Goal: Task Accomplishment & Management: Contribute content

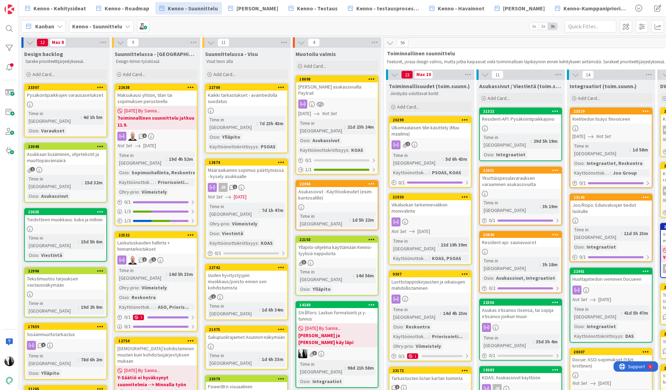
scroll to position [3, 156]
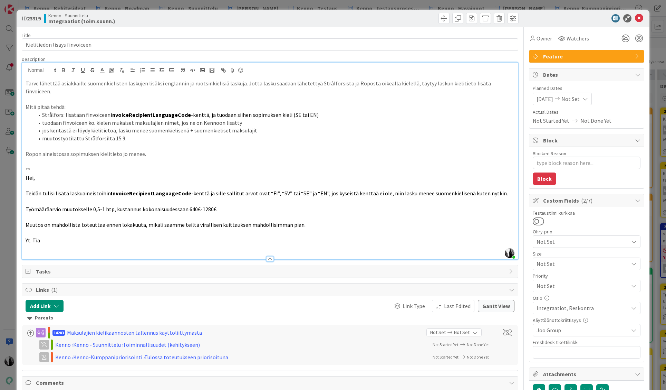
scroll to position [265, 0]
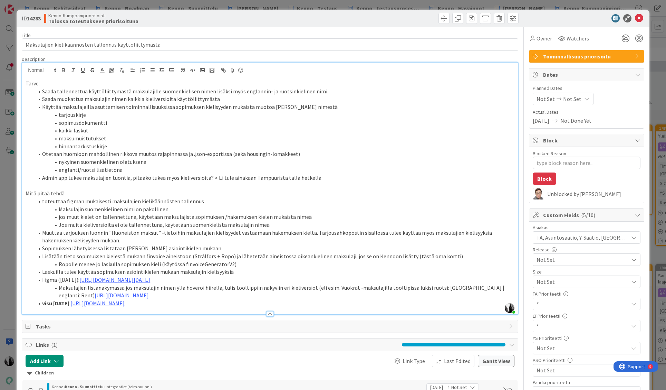
scroll to position [250, 0]
drag, startPoint x: 563, startPoint y: 18, endPoint x: 576, endPoint y: 17, distance: 13.5
click at [563, 17] on div at bounding box center [583, 18] width 122 height 8
click at [640, 17] on icon at bounding box center [639, 18] width 8 height 8
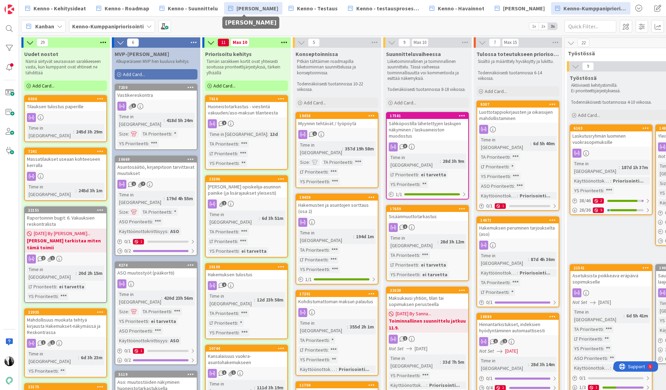
click at [257, 7] on span "[PERSON_NAME]" at bounding box center [258, 8] width 42 height 8
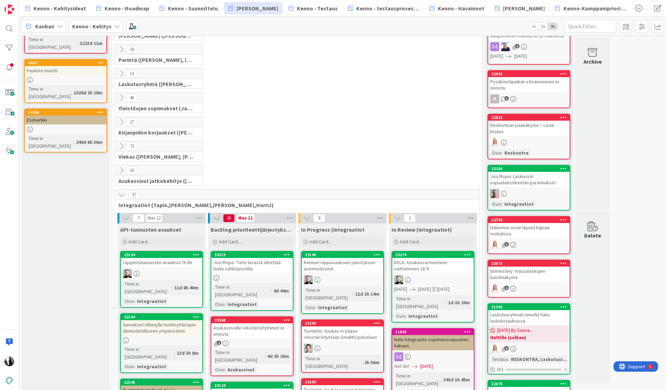
scroll to position [70, 0]
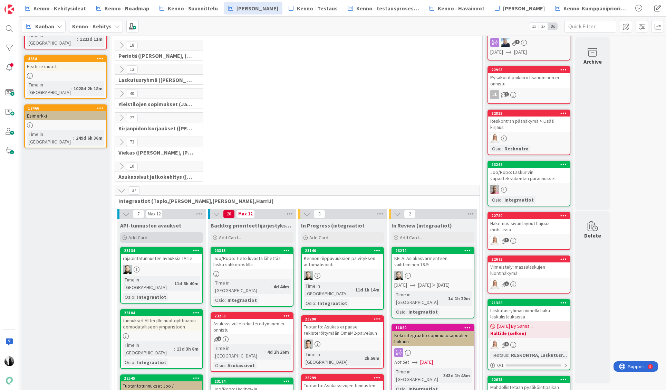
click at [150, 234] on span "Add Card..." at bounding box center [139, 237] width 22 height 6
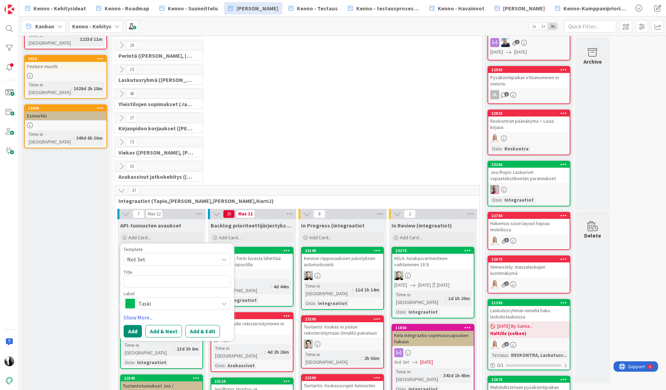
type textarea "x"
type textarea "Y"
type textarea "x"
type textarea "Y:"
type textarea "x"
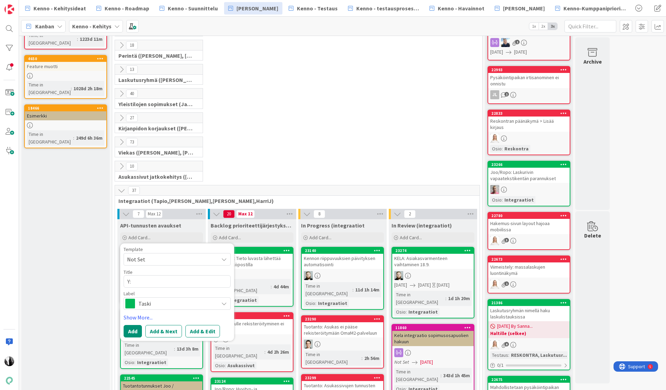
type textarea "Y:"
type textarea "x"
type textarea "Y: M"
type textarea "x"
type textarea "Y: Mi"
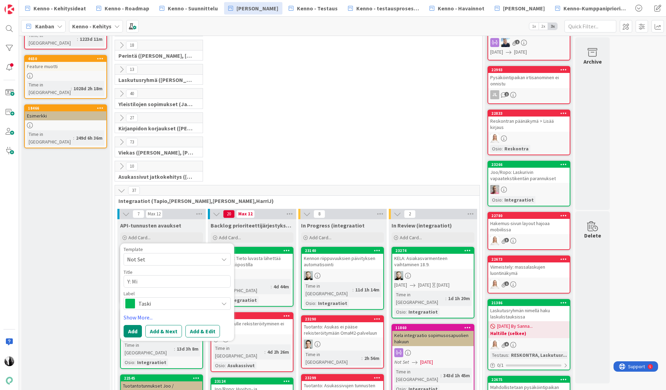
type textarea "x"
type textarea "Y: M"
type textarea "x"
type textarea "Y: Mf"
type textarea "x"
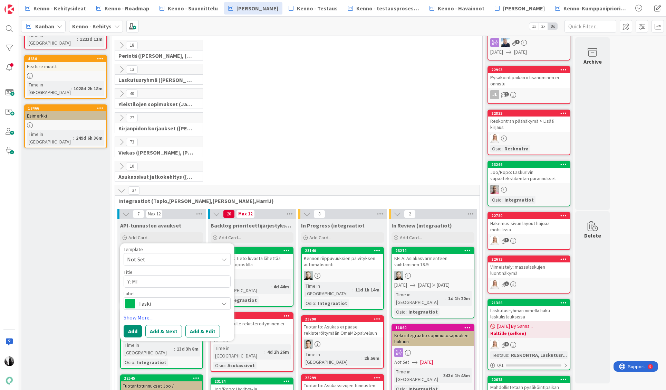
type textarea "Y: Mfi"
type textarea "x"
type textarea "Y: Mfil"
type textarea "x"
type textarea "Y: Mfile"
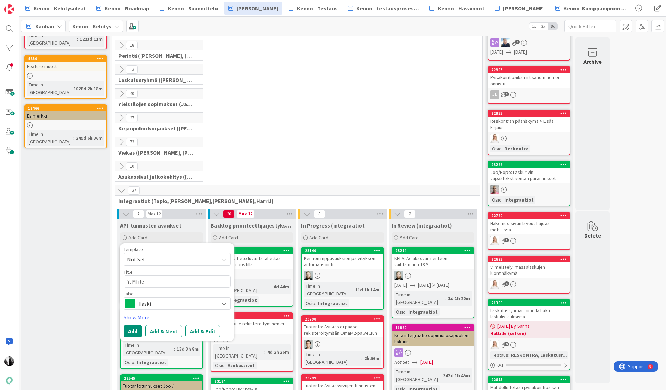
type textarea "x"
type textarea "Y: Mfiles"
type textarea "x"
type textarea "Y: Mfiles"
type textarea "x"
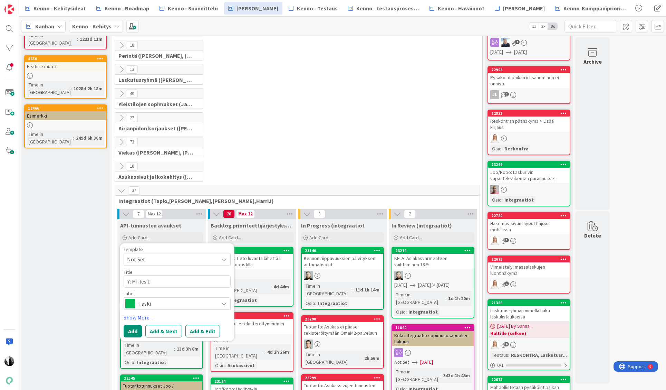
type textarea "Y: Mfiles te"
type textarea "x"
type textarea "Y: Mfiles tes"
type textarea "x"
type textarea "Y: Mfiles test"
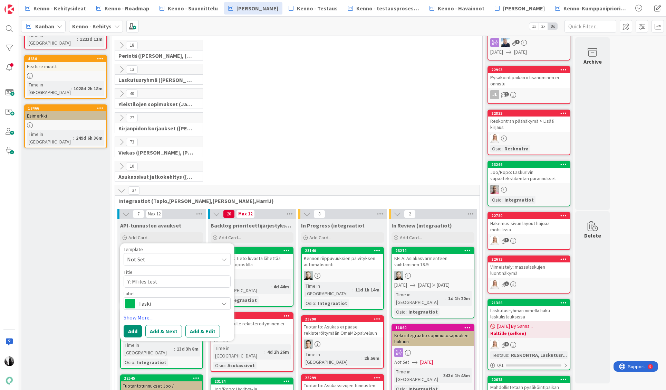
type textarea "x"
type textarea "Y: Mfiles testi"
type textarea "x"
type textarea "Y: Mfiles testi"
type textarea "x"
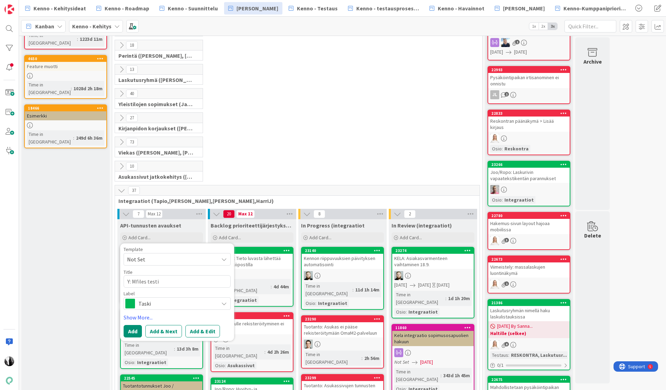
type textarea "Y: Mfiles testi j"
type textarea "x"
type textarea "Y: Mfiles testi ja"
type textarea "x"
type textarea "Y: Mfiles testi ja"
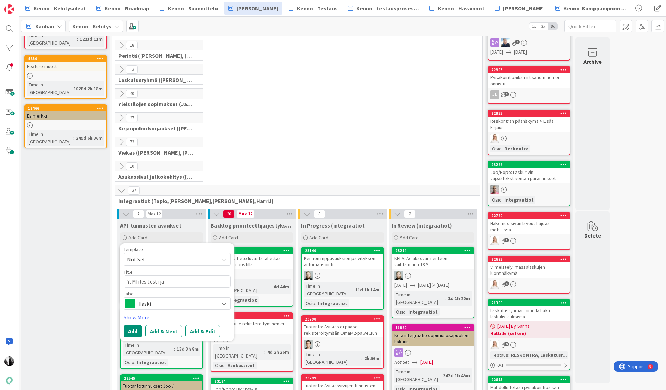
type textarea "x"
type textarea "Y: Mfiles testi ja s"
type textarea "x"
type textarea "Y: Mfiles testi ja st"
type textarea "x"
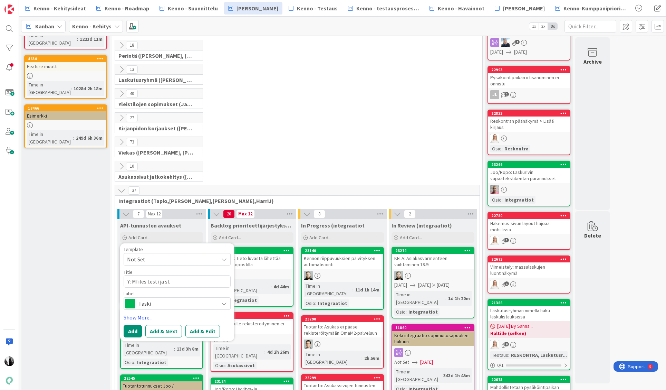
type textarea "Y: Mfiles testi ja sta"
type textarea "x"
type textarea "Y: Mfiles testi ja stag"
type textarea "x"
type textarea "Y: Mfiles testi ja stagi"
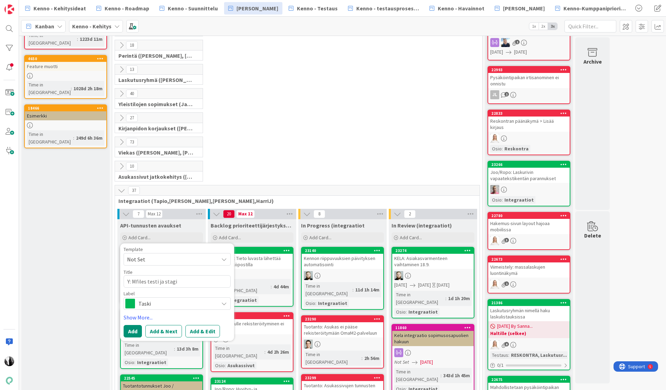
type textarea "x"
type textarea "Y: Mfiles testi ja staging"
type textarea "x"
type textarea "Y: Mfiles testi ja staging"
drag, startPoint x: 147, startPoint y: 316, endPoint x: 152, endPoint y: 315, distance: 4.3
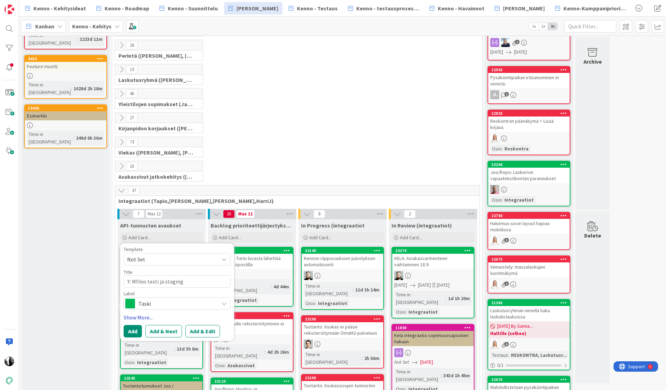
click at [148, 316] on link "Show More..." at bounding box center [177, 317] width 107 height 8
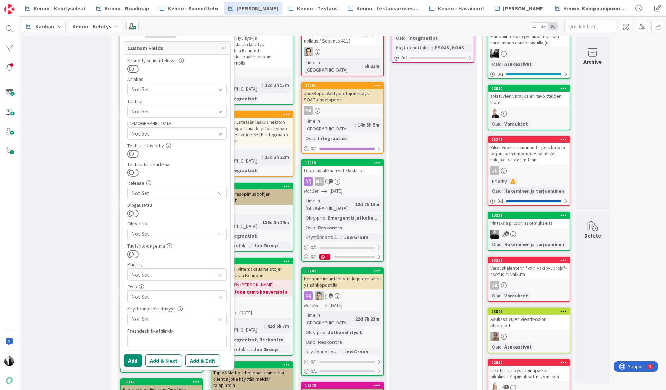
scroll to position [421, 0]
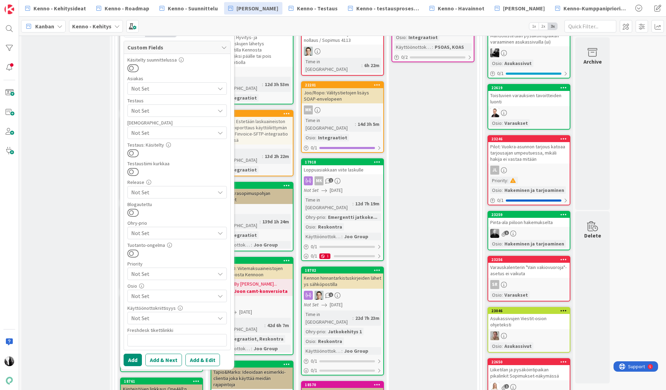
click at [184, 293] on span "Not Set" at bounding box center [173, 296] width 84 height 8
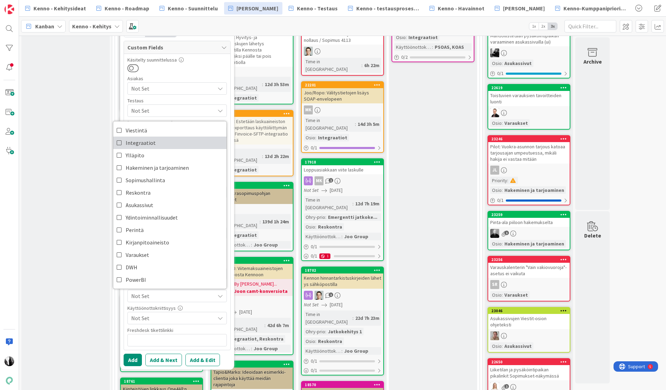
click at [132, 141] on span "Integraatiot" at bounding box center [141, 142] width 30 height 10
click at [207, 359] on button "Add & Edit" at bounding box center [202, 359] width 35 height 12
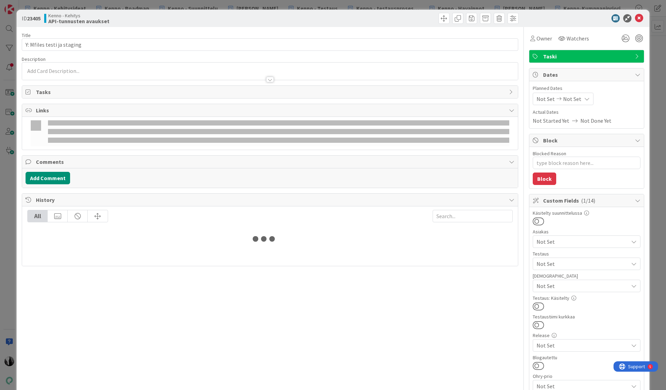
type textarea "x"
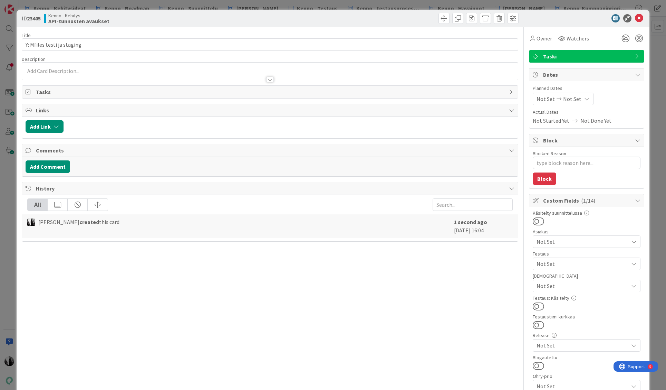
click at [116, 73] on div at bounding box center [270, 76] width 496 height 7
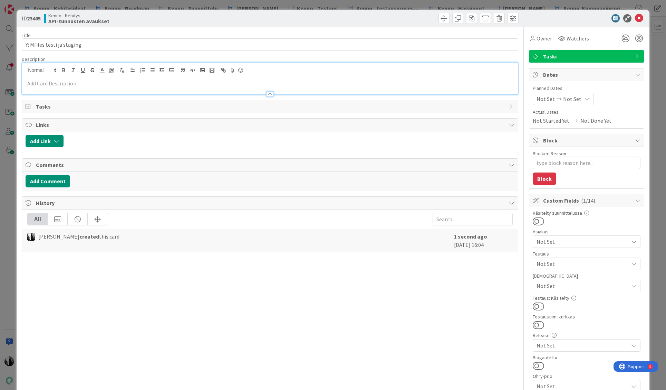
click at [99, 82] on p at bounding box center [270, 83] width 489 height 8
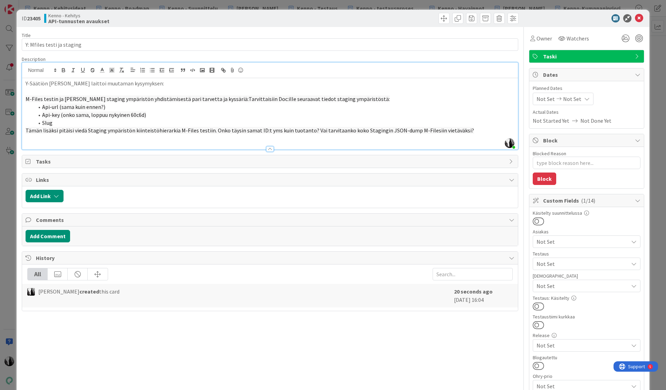
click at [214, 98] on span "M-Files testin ja Kenno staging ympäristön yhdistämisestä pari tarvetta ja kyss…" at bounding box center [208, 98] width 364 height 7
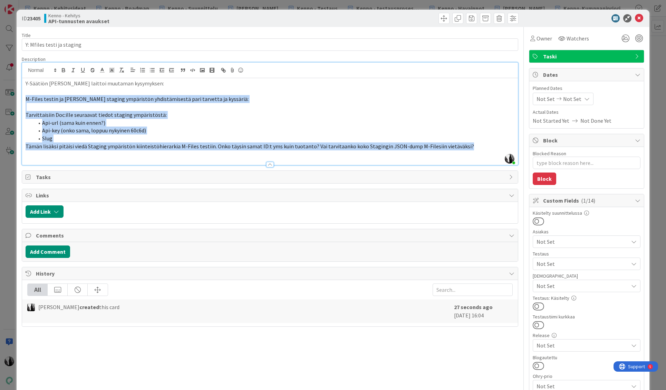
drag, startPoint x: 26, startPoint y: 99, endPoint x: 458, endPoint y: 145, distance: 434.6
click at [456, 145] on div "Y-Säätiön Joni laittoi muutaman kysymyksen: M-Files testin ja Kenno staging ymp…" at bounding box center [270, 121] width 496 height 87
click at [121, 70] on line "button" at bounding box center [121, 69] width 1 height 3
click at [121, 123] on p "Api-url (sama kuin ennen?)" at bounding box center [270, 123] width 489 height 8
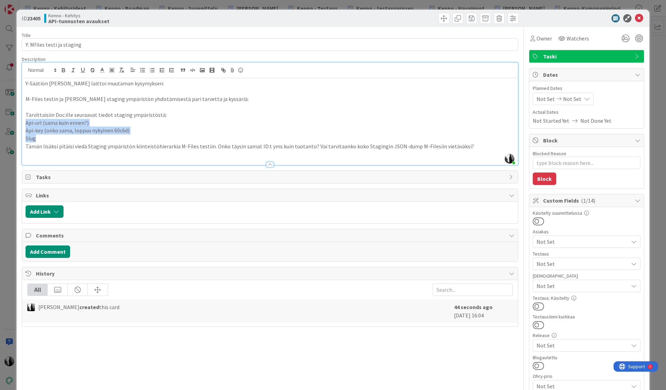
drag, startPoint x: 25, startPoint y: 123, endPoint x: 39, endPoint y: 135, distance: 18.6
click at [39, 135] on div "Y-Säätiön Joni laittoi muutaman kysymyksen: M-Files testin ja Kenno staging ymp…" at bounding box center [270, 121] width 496 height 87
click at [151, 69] on icon "button" at bounding box center [152, 70] width 6 height 6
type textarea "x"
click at [584, 19] on div at bounding box center [583, 18] width 122 height 8
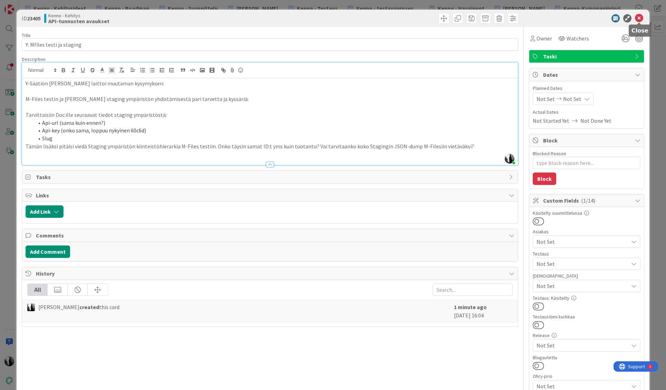
click at [640, 18] on icon at bounding box center [639, 18] width 8 height 8
